Goal: Transaction & Acquisition: Purchase product/service

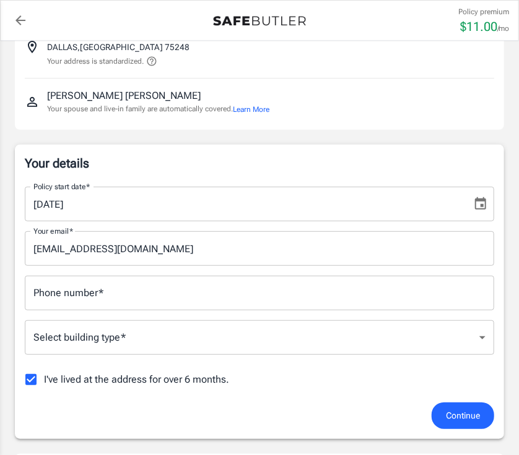
scroll to position [101, 0]
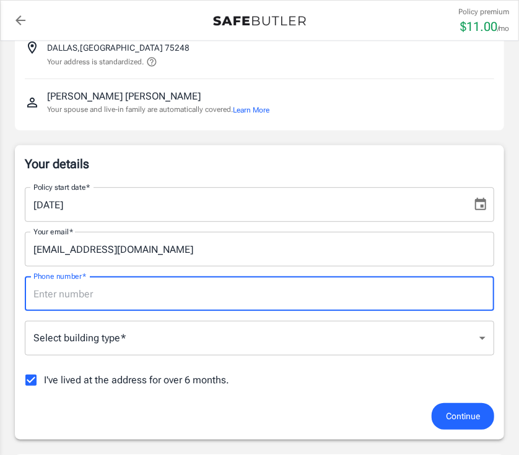
click at [208, 296] on input "Phone number   *" at bounding box center [259, 294] width 469 height 35
type input "4699391619"
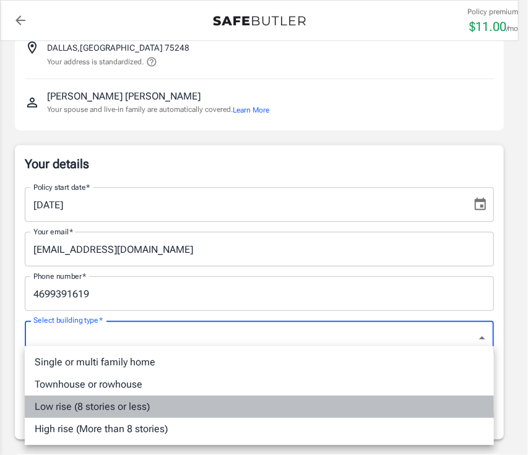
click at [129, 407] on li "Low rise (8 stories or less)" at bounding box center [259, 407] width 469 height 22
type input "lowrise"
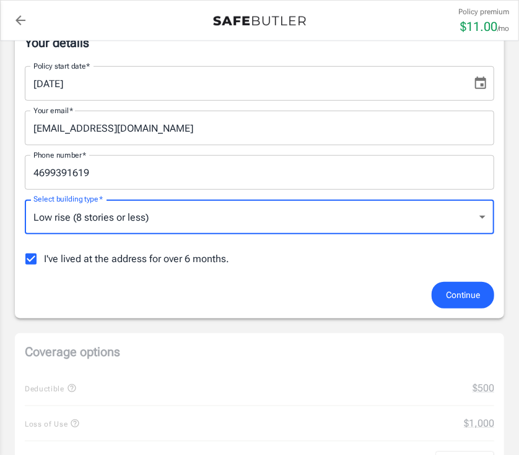
scroll to position [231, 0]
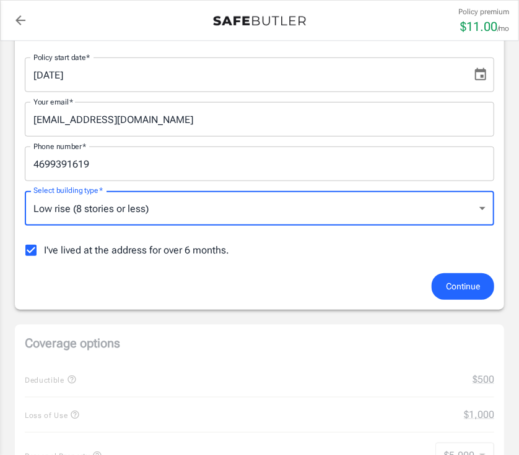
click at [29, 252] on input "I've lived at the address for over 6 months." at bounding box center [31, 251] width 26 height 26
checkbox input "false"
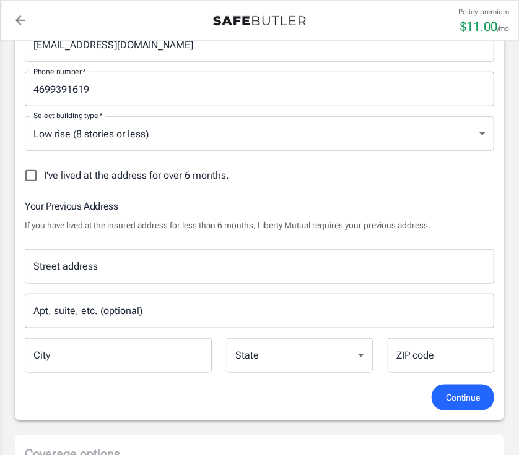
scroll to position [316, 0]
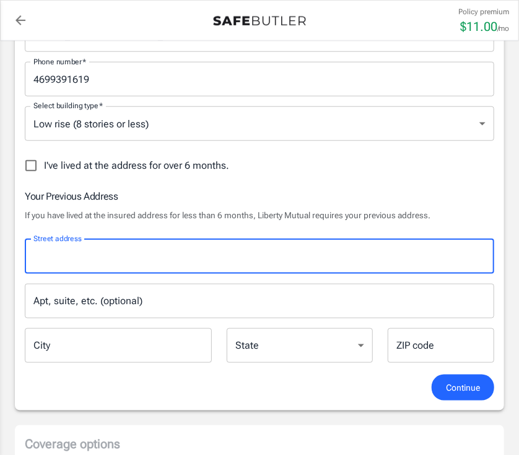
click at [270, 247] on input "Street address" at bounding box center [259, 257] width 458 height 24
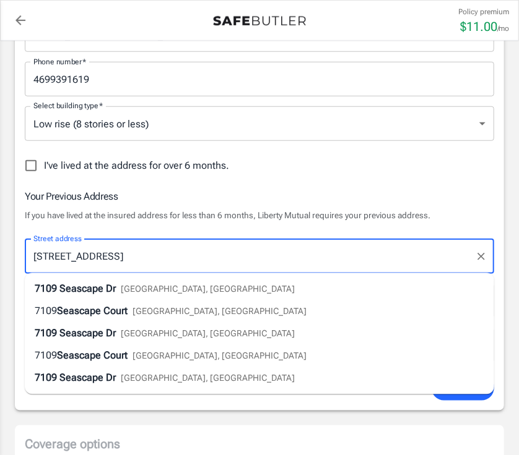
click at [147, 291] on span "[GEOGRAPHIC_DATA], [GEOGRAPHIC_DATA]" at bounding box center [208, 290] width 174 height 10
type input "7109 Seascape Dr"
type input "[PERSON_NAME]"
select select "[GEOGRAPHIC_DATA]"
type input "75088"
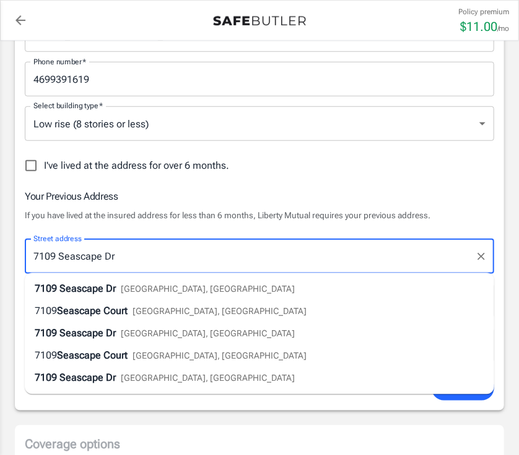
type input "7109 Seascape Dr"
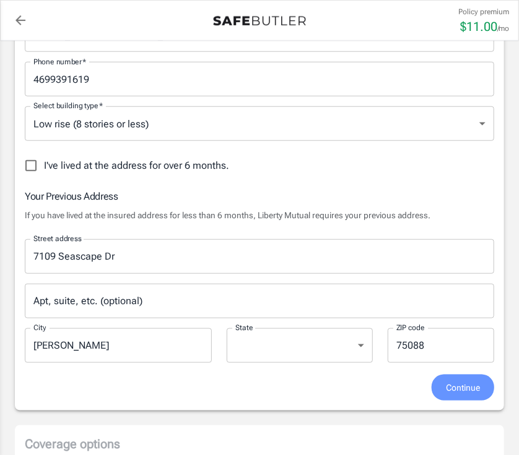
click at [472, 395] on button "Continue" at bounding box center [462, 388] width 62 height 27
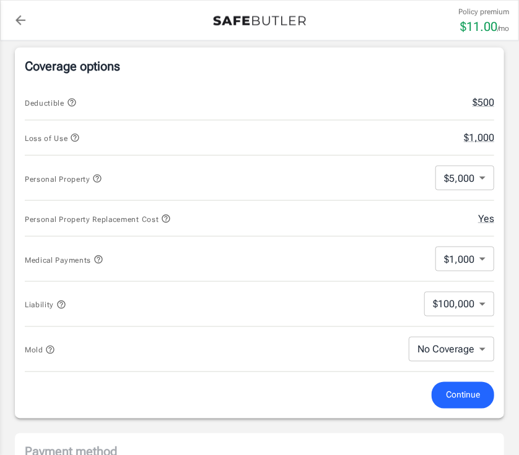
scroll to position [513, 0]
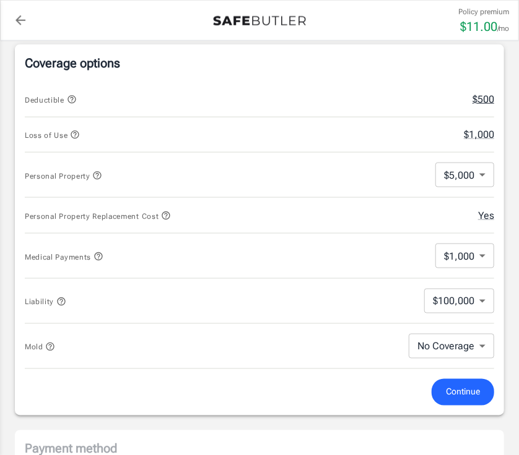
click at [489, 98] on button "$500" at bounding box center [483, 99] width 22 height 15
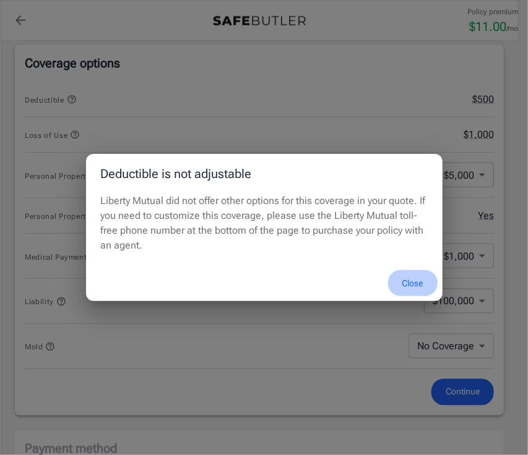
click at [407, 284] on button "Close" at bounding box center [412, 283] width 49 height 27
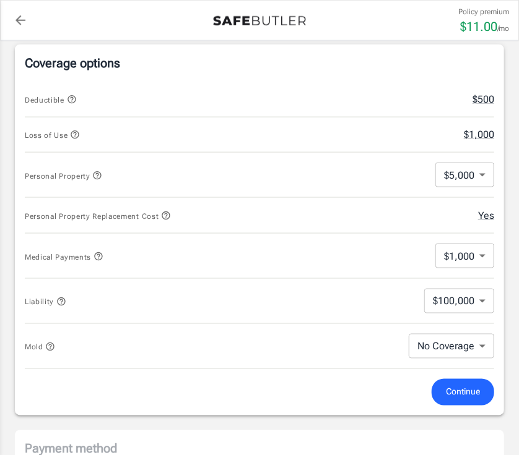
click at [72, 100] on icon "button" at bounding box center [72, 100] width 10 height 10
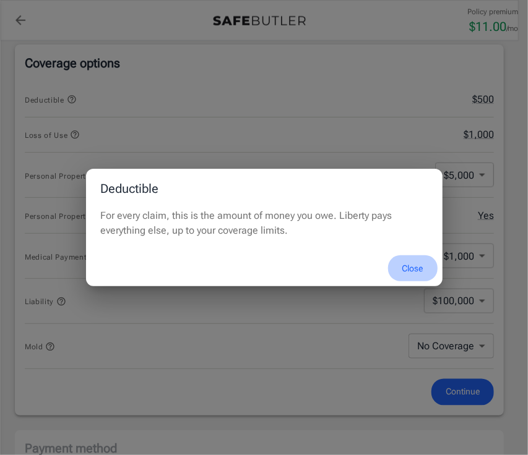
click at [409, 263] on button "Close" at bounding box center [412, 269] width 49 height 27
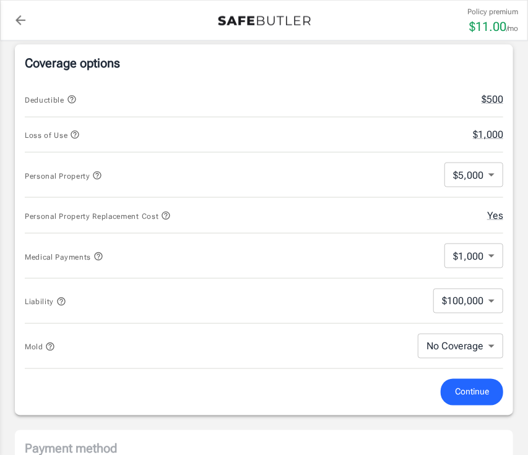
click at [467, 175] on body "Policy premium $ 11.00 /mo Liberty Mutual Renters Insurance [STREET_ADDRESS] Yo…" at bounding box center [264, 309] width 528 height 1645
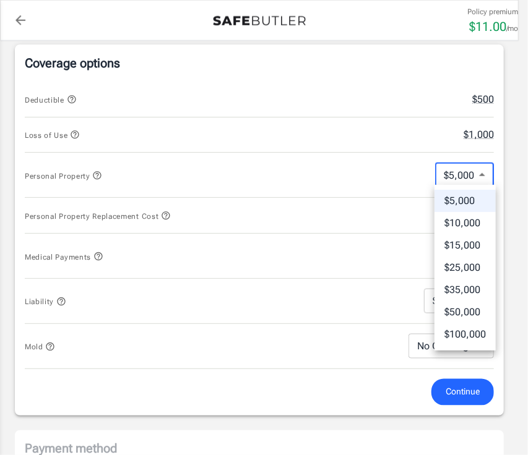
click at [384, 166] on div at bounding box center [264, 227] width 528 height 455
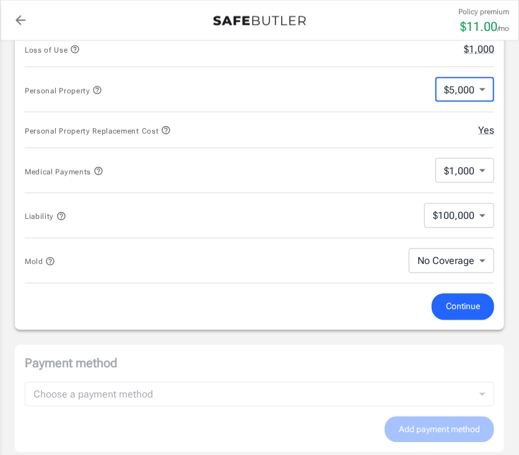
scroll to position [600, 0]
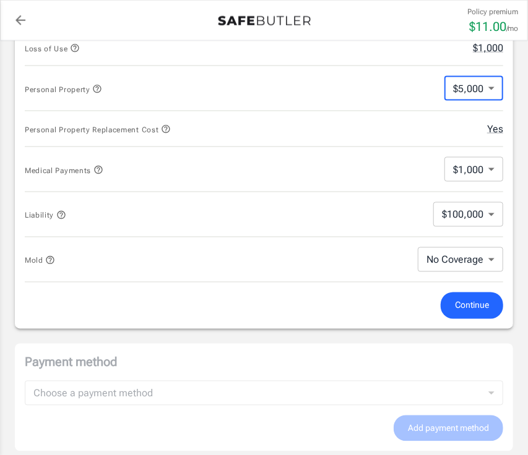
click at [465, 170] on body "Policy premium $ 11.00 /mo Liberty Mutual Renters Insurance [STREET_ADDRESS] Yo…" at bounding box center [264, 222] width 528 height 1645
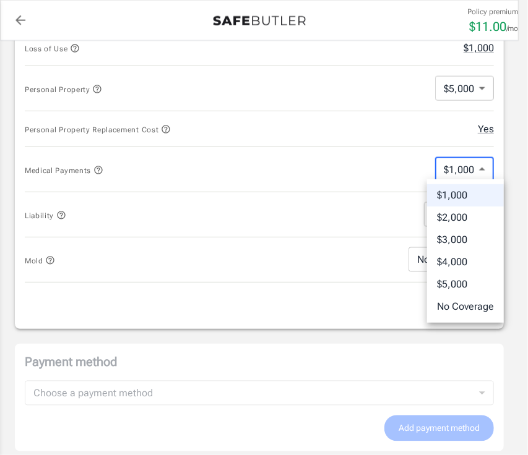
click at [465, 170] on div at bounding box center [264, 227] width 528 height 455
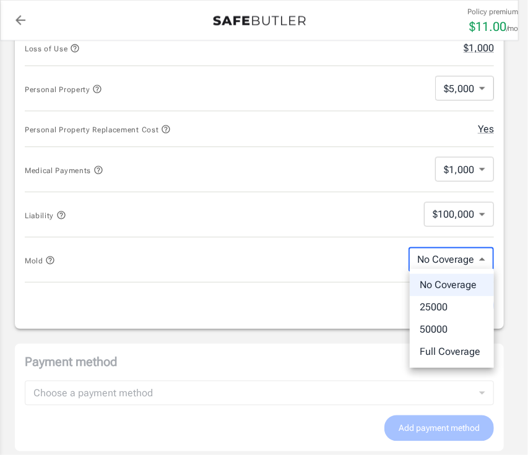
click at [470, 262] on body "Policy premium $ 11.00 /mo Liberty Mutual Renters Insurance [STREET_ADDRESS] Yo…" at bounding box center [264, 222] width 528 height 1645
click at [470, 262] on div at bounding box center [264, 227] width 528 height 455
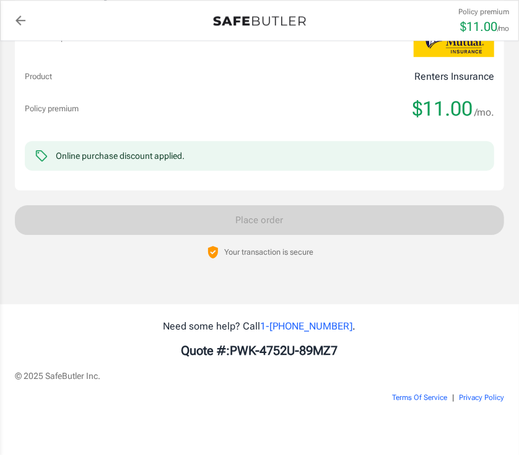
scroll to position [0, 0]
